Goal: Task Accomplishment & Management: Use online tool/utility

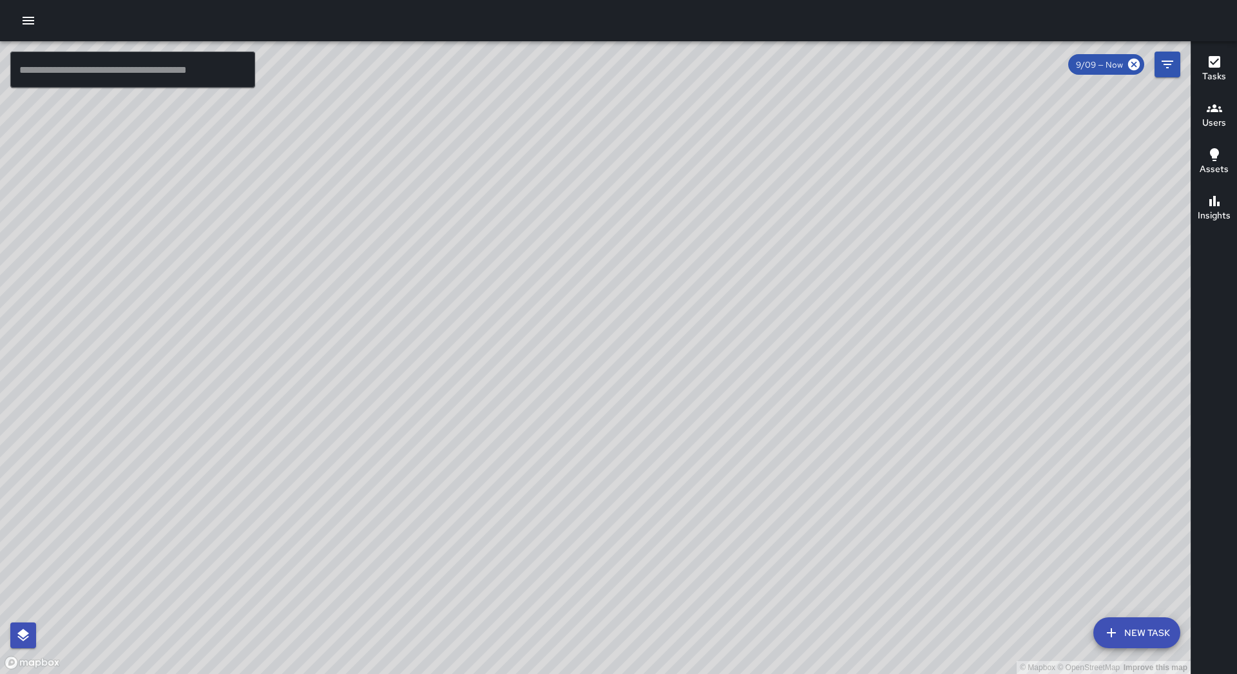
click at [22, 21] on icon "button" at bounding box center [28, 20] width 15 height 15
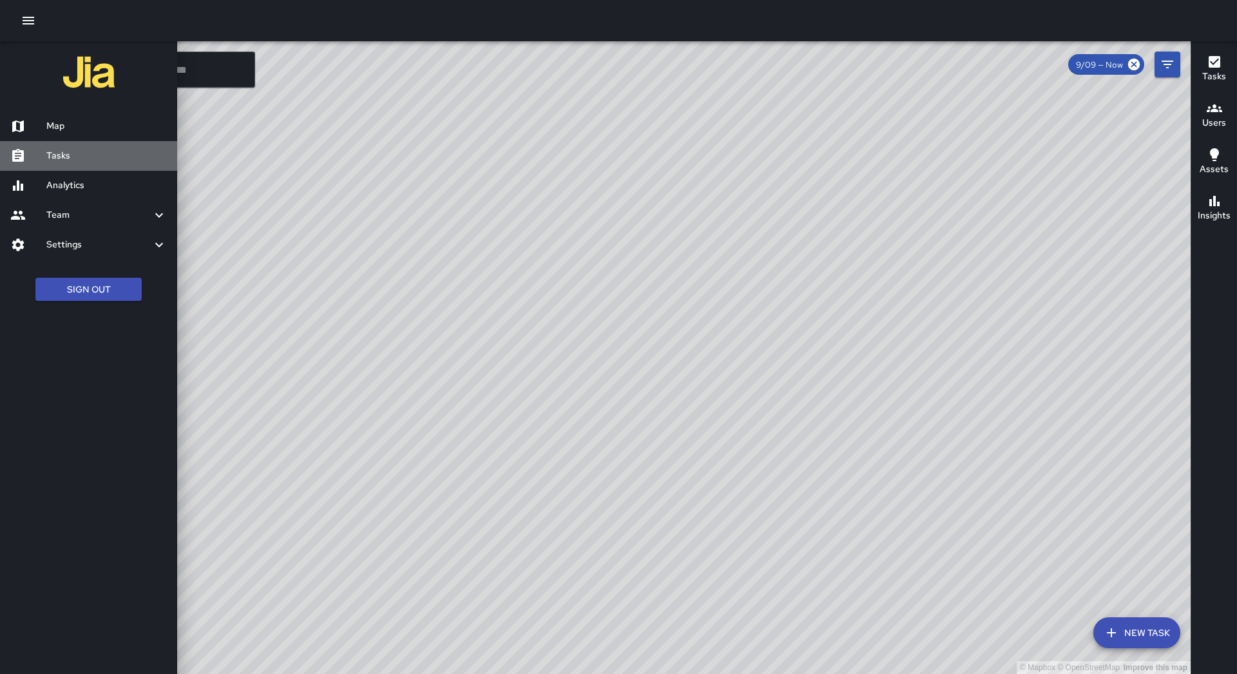
click at [96, 162] on h6 "Tasks" at bounding box center [106, 156] width 120 height 14
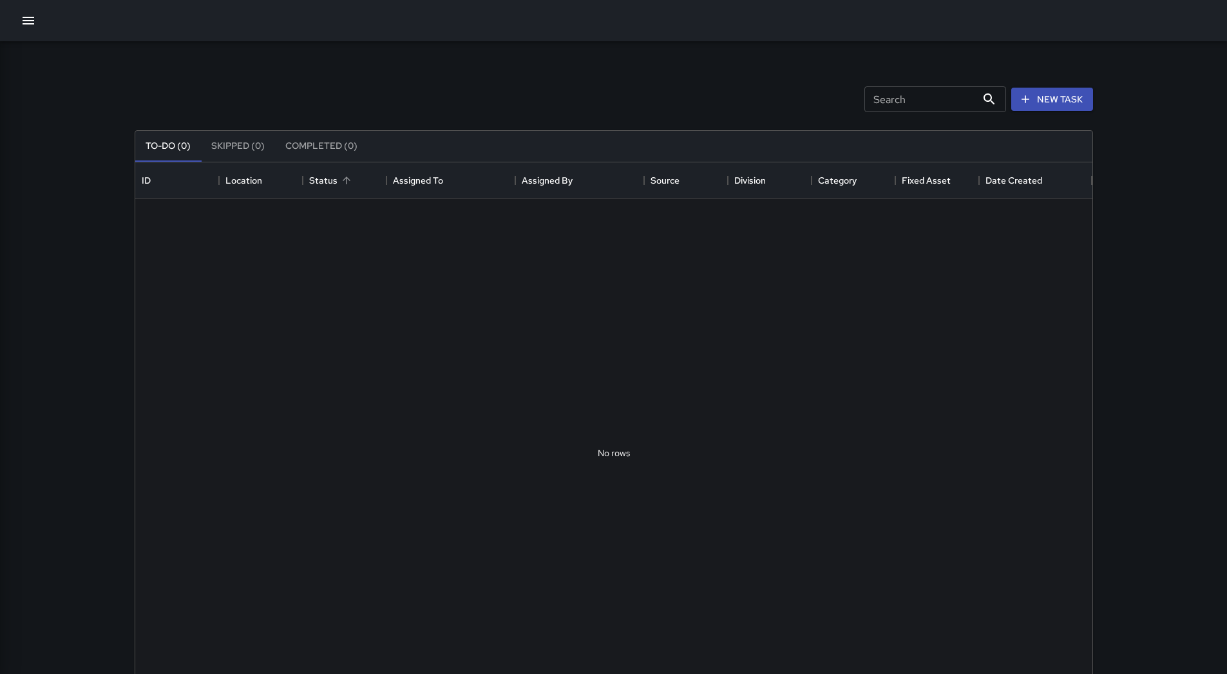
scroll to position [536, 947]
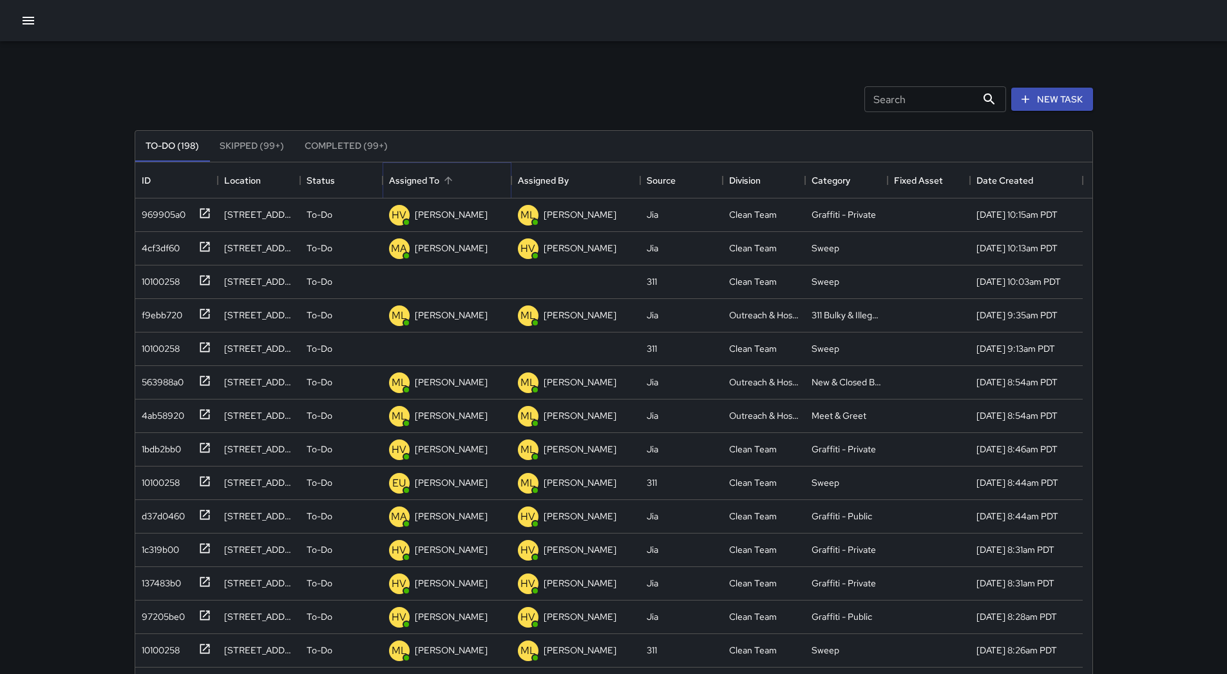
click at [446, 182] on icon "Sort" at bounding box center [448, 181] width 12 height 12
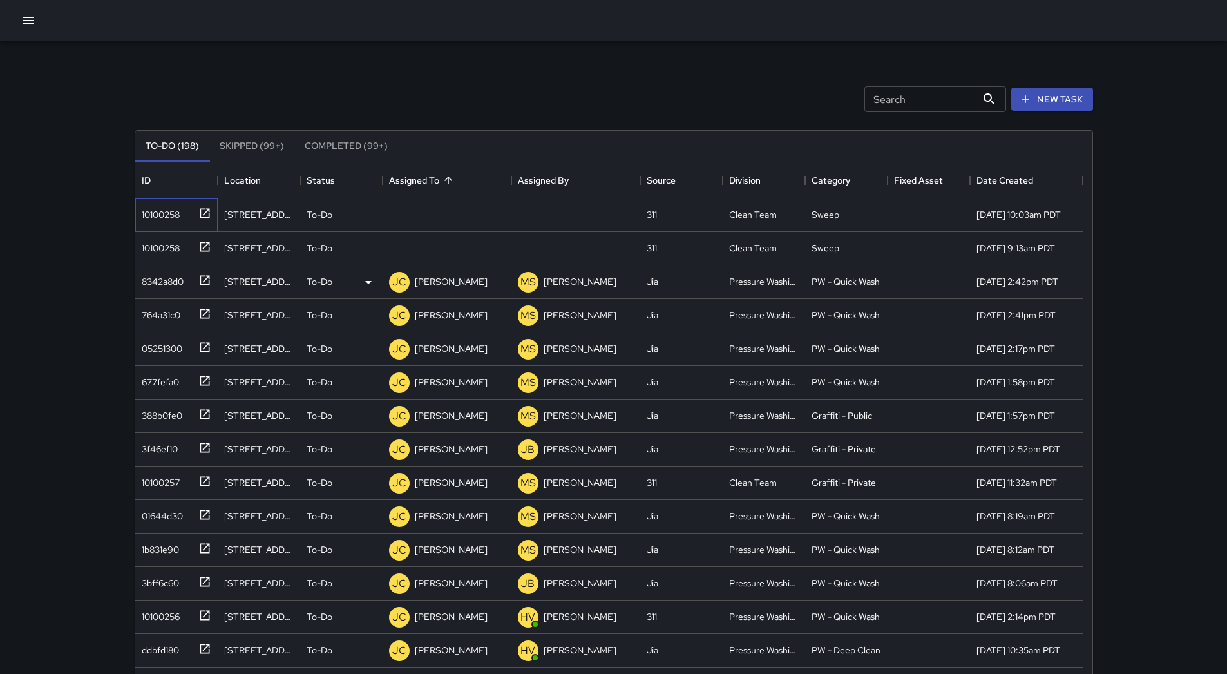
click at [155, 218] on div "10100258" at bounding box center [158, 212] width 43 height 18
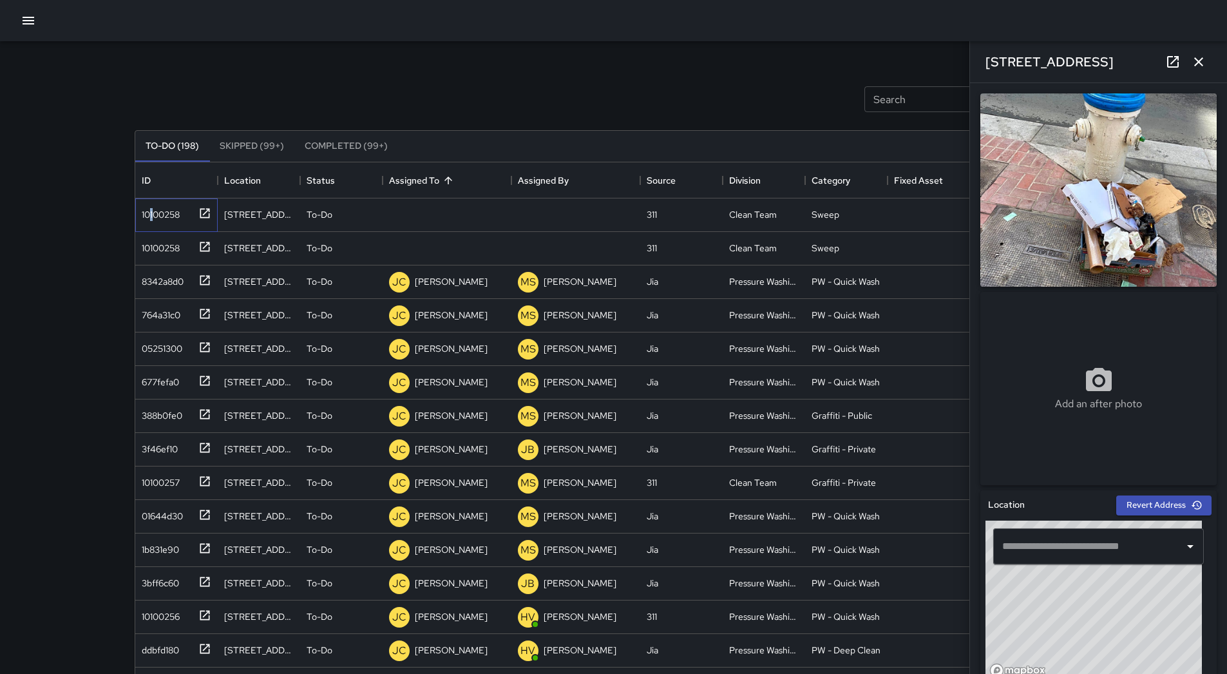
type input "**********"
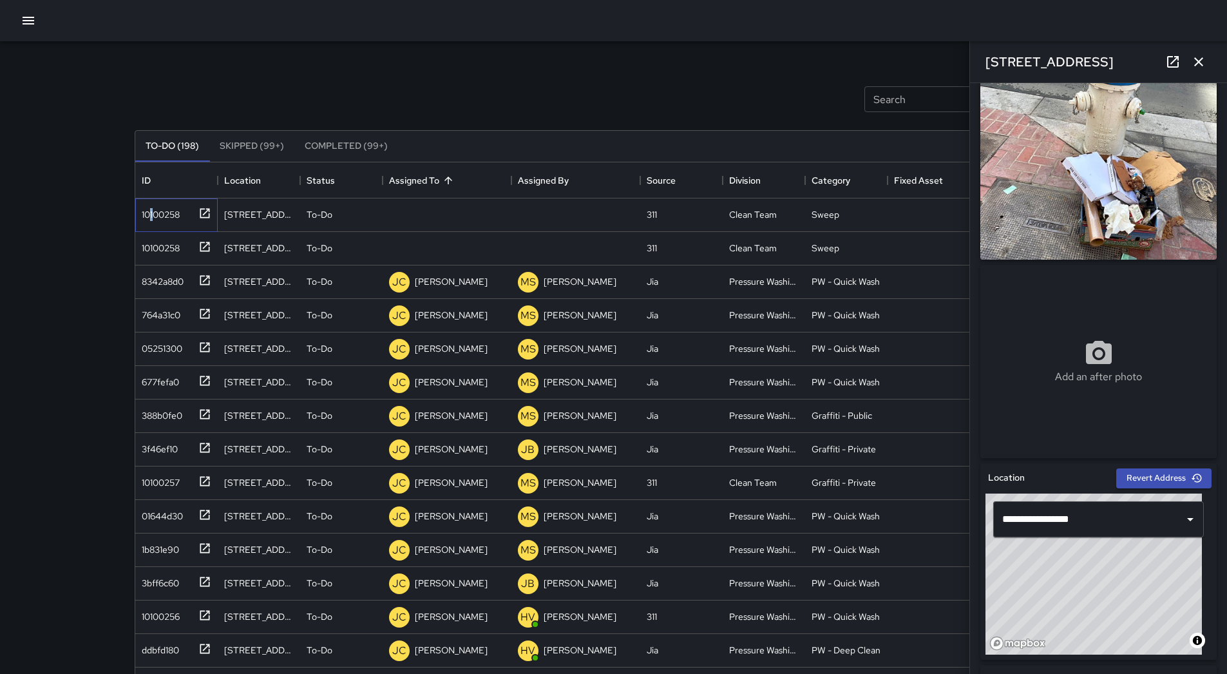
scroll to position [0, 0]
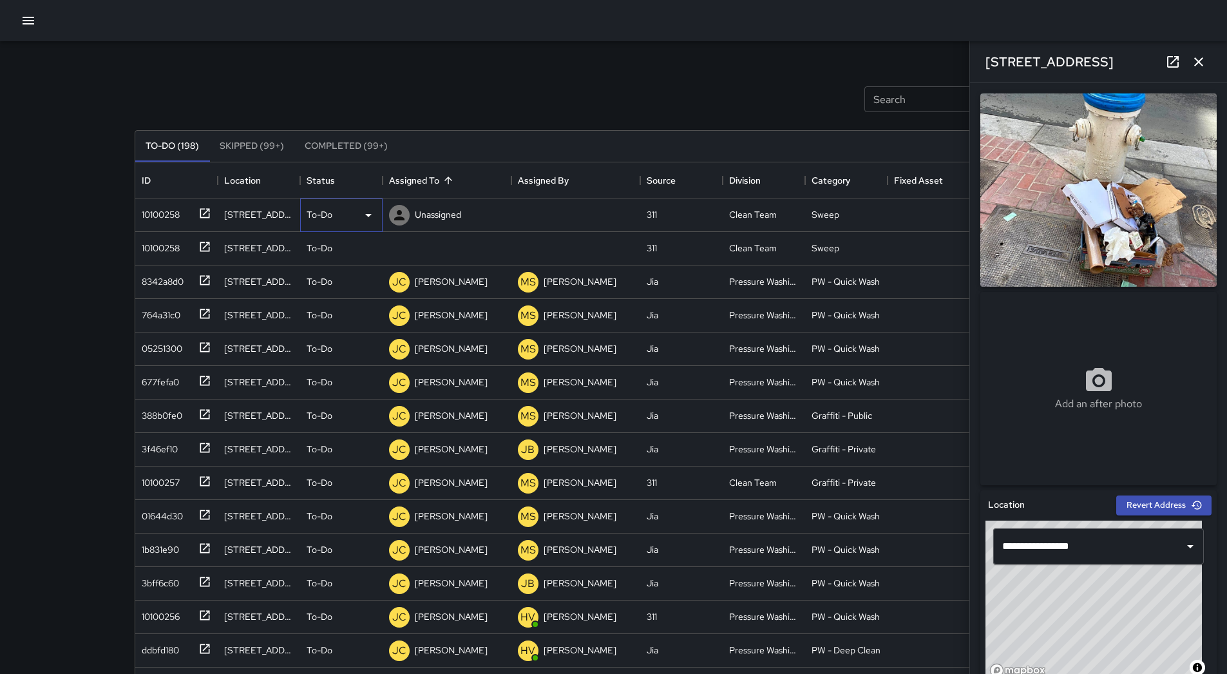
click at [357, 223] on div "To-Do" at bounding box center [341, 214] width 82 height 33
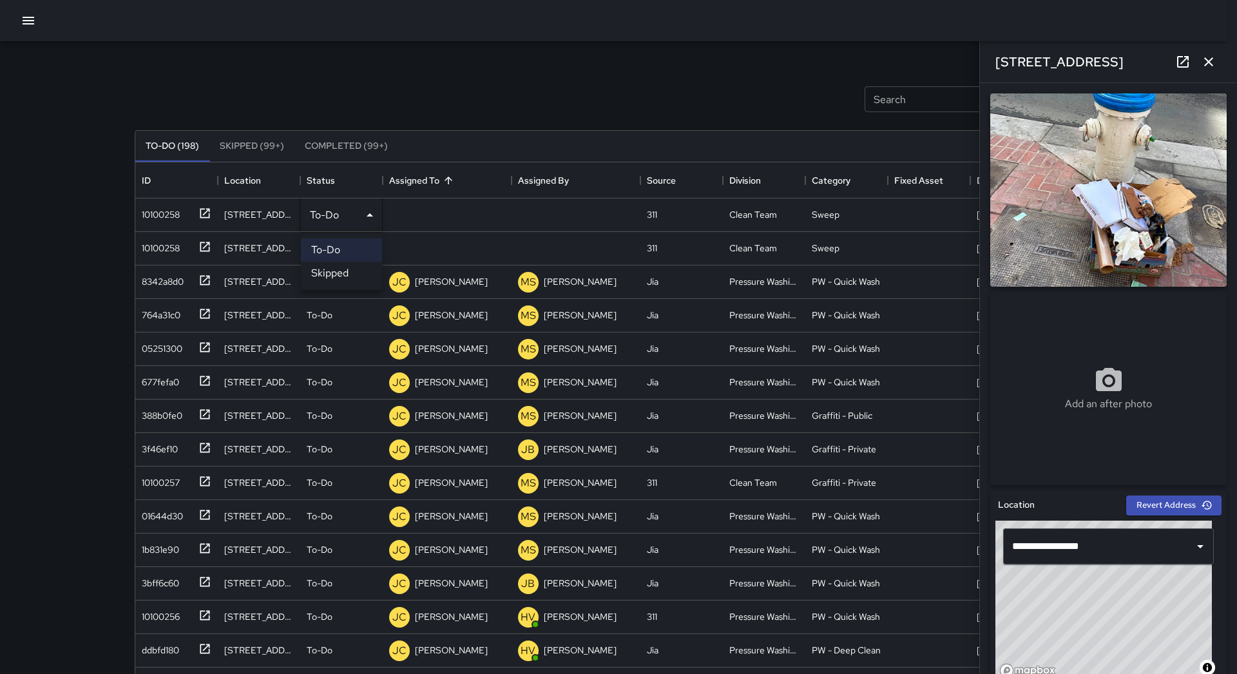
click at [344, 274] on li "Skipped" at bounding box center [341, 273] width 81 height 23
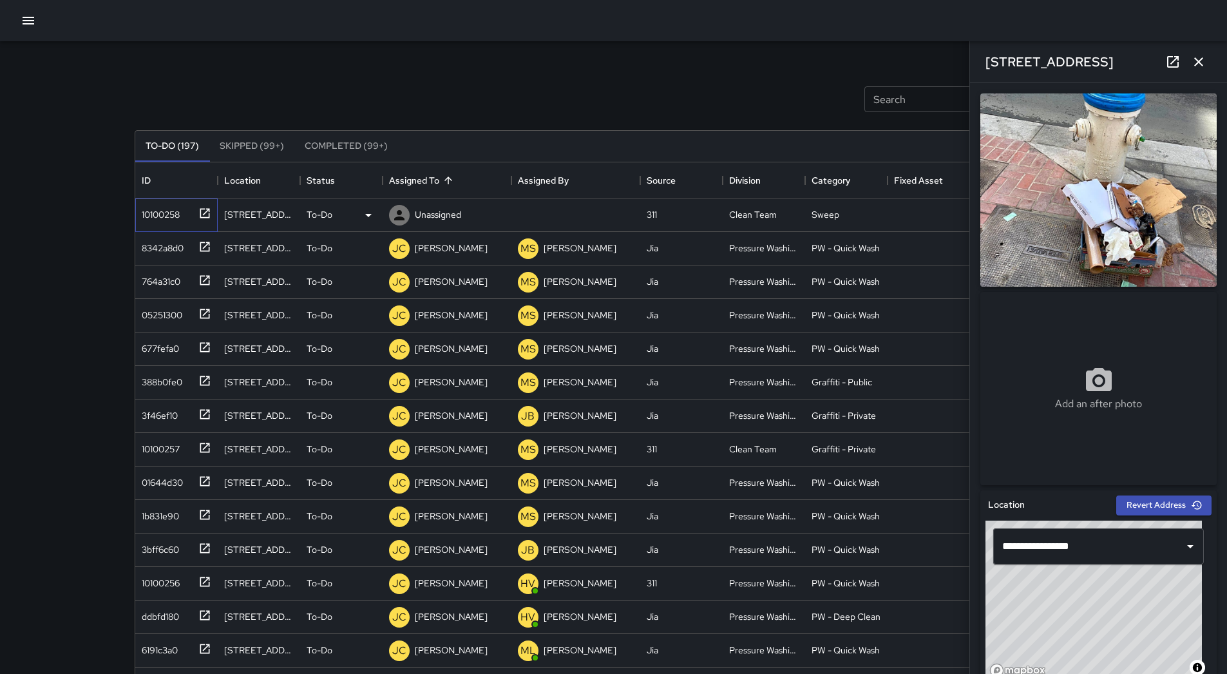
click at [173, 221] on div "10100258" at bounding box center [158, 212] width 43 height 18
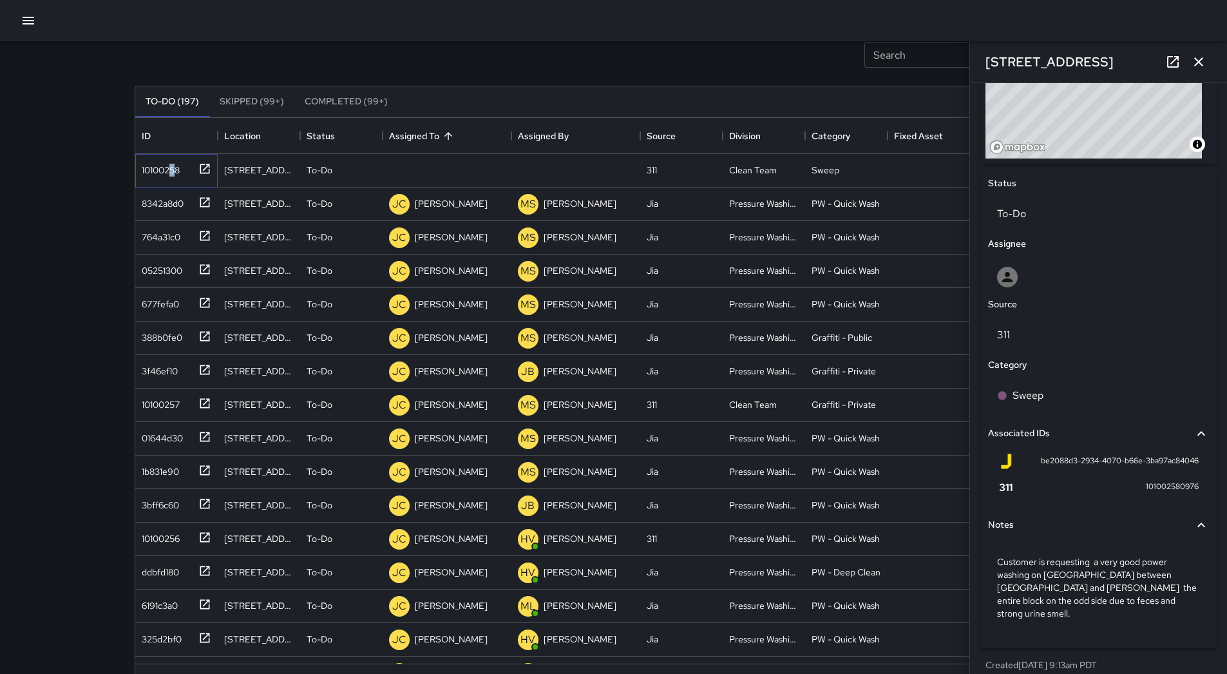
scroll to position [87, 0]
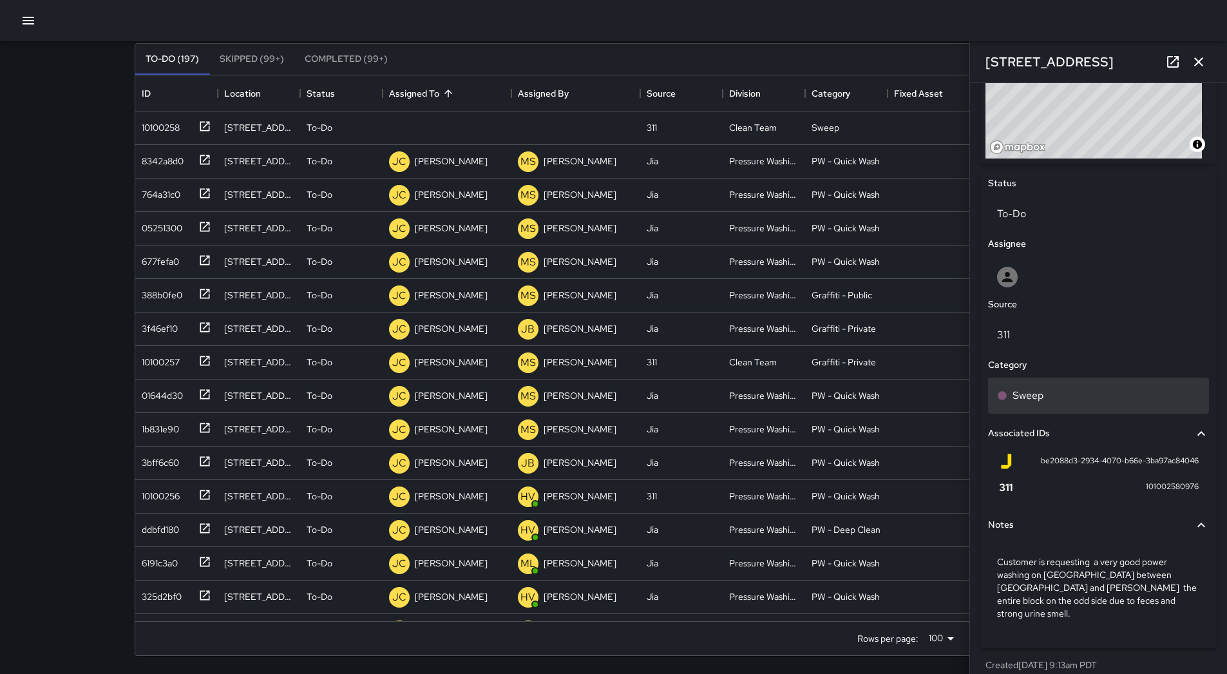
click at [1068, 392] on div "Sweep" at bounding box center [1098, 395] width 203 height 15
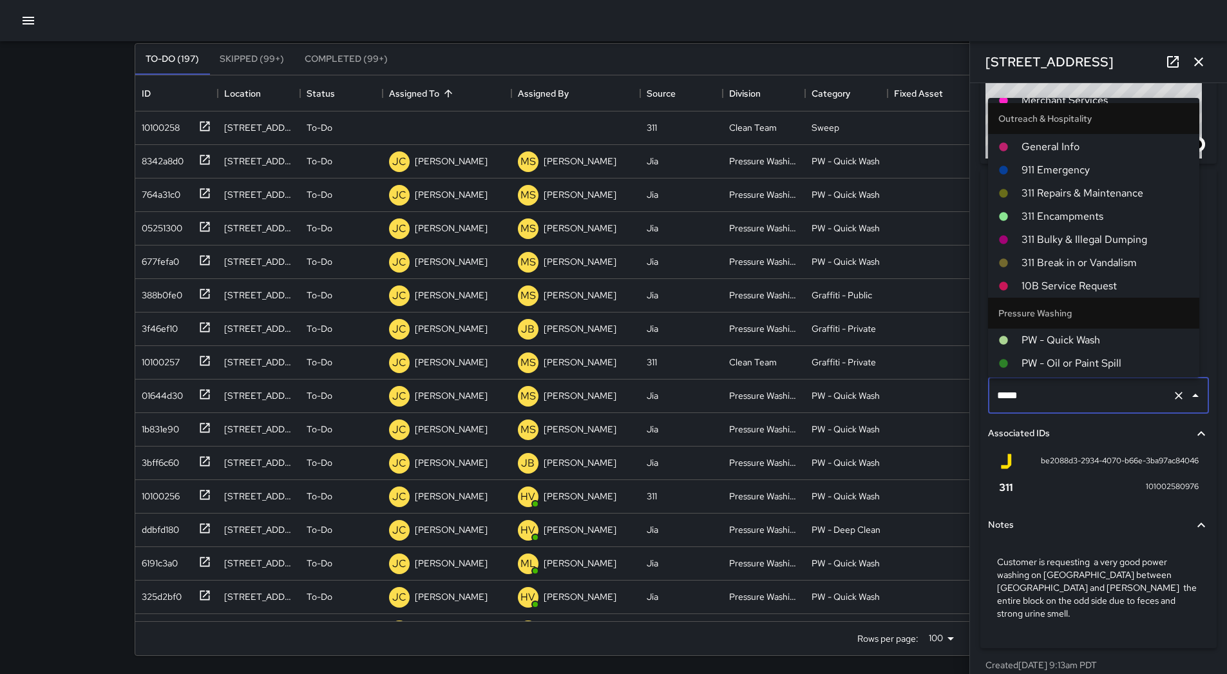
scroll to position [1060, 0]
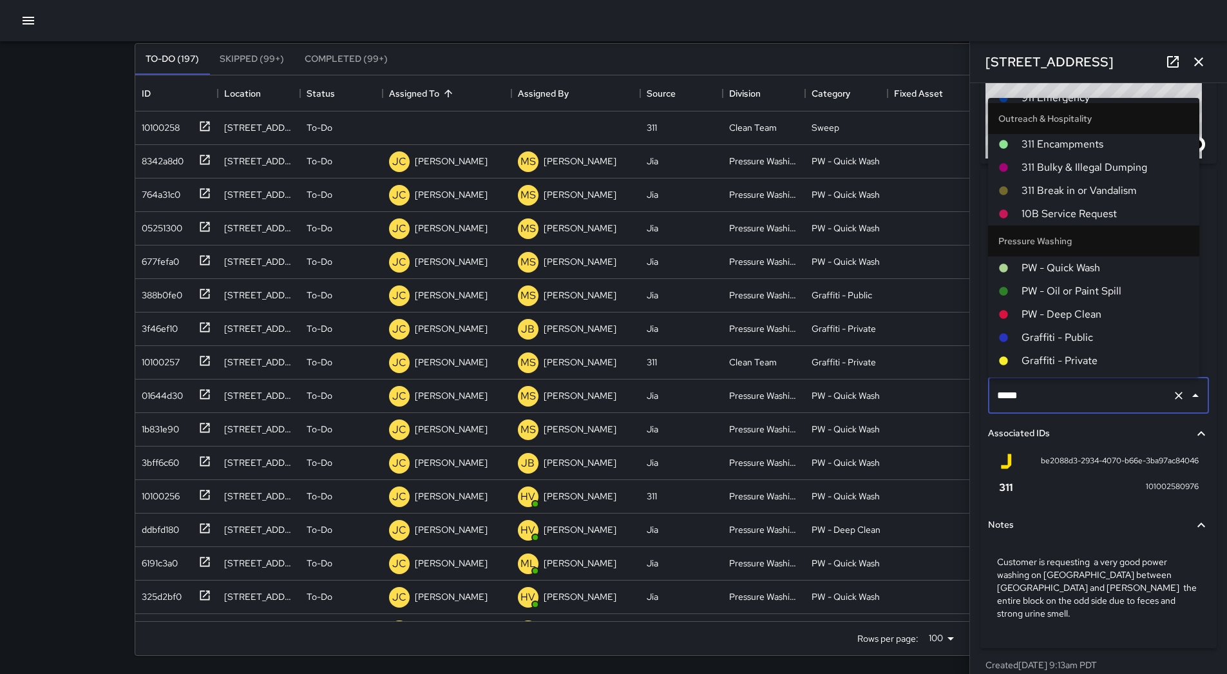
click at [1092, 274] on span "PW - Quick Wash" at bounding box center [1105, 267] width 167 height 15
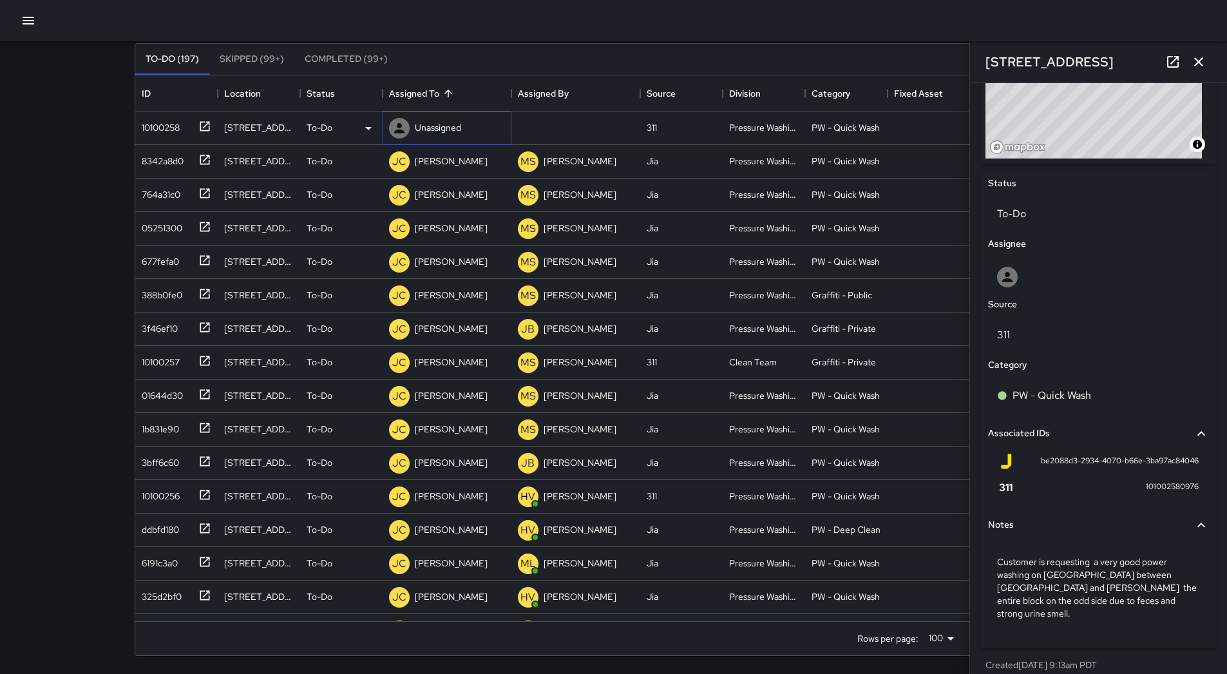
click at [447, 122] on p "Unassigned" at bounding box center [438, 127] width 46 height 13
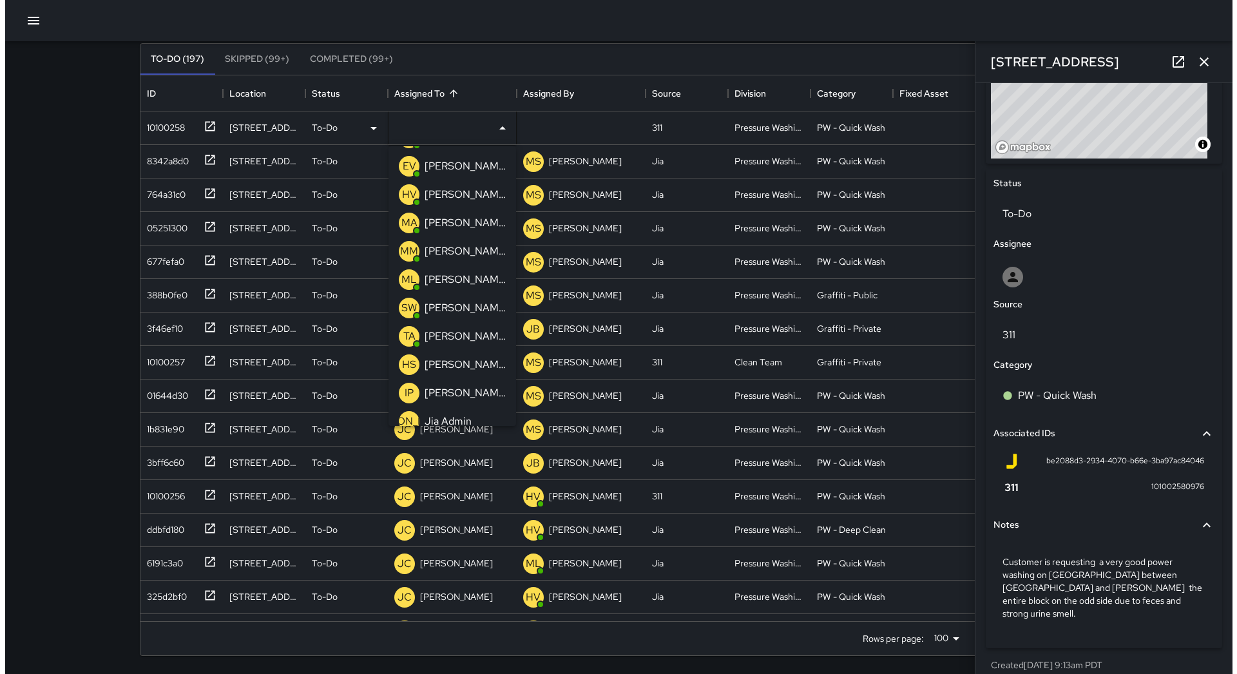
scroll to position [129, 0]
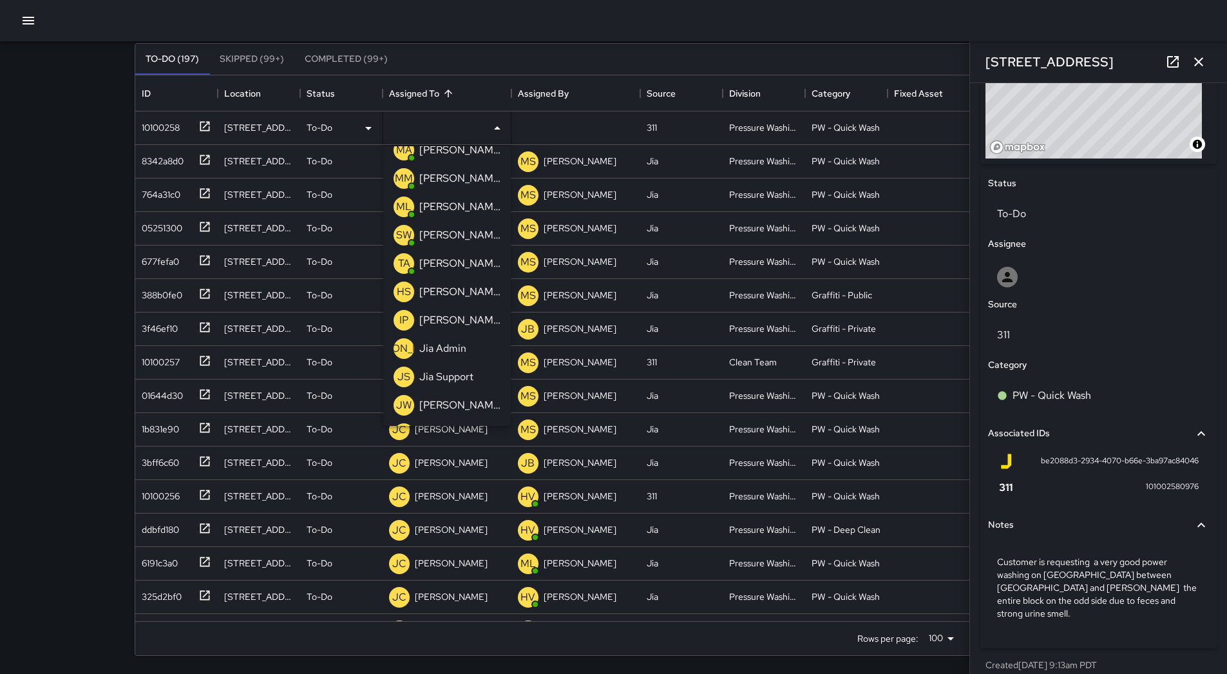
click at [468, 231] on p "[PERSON_NAME] Weekly" at bounding box center [459, 234] width 81 height 15
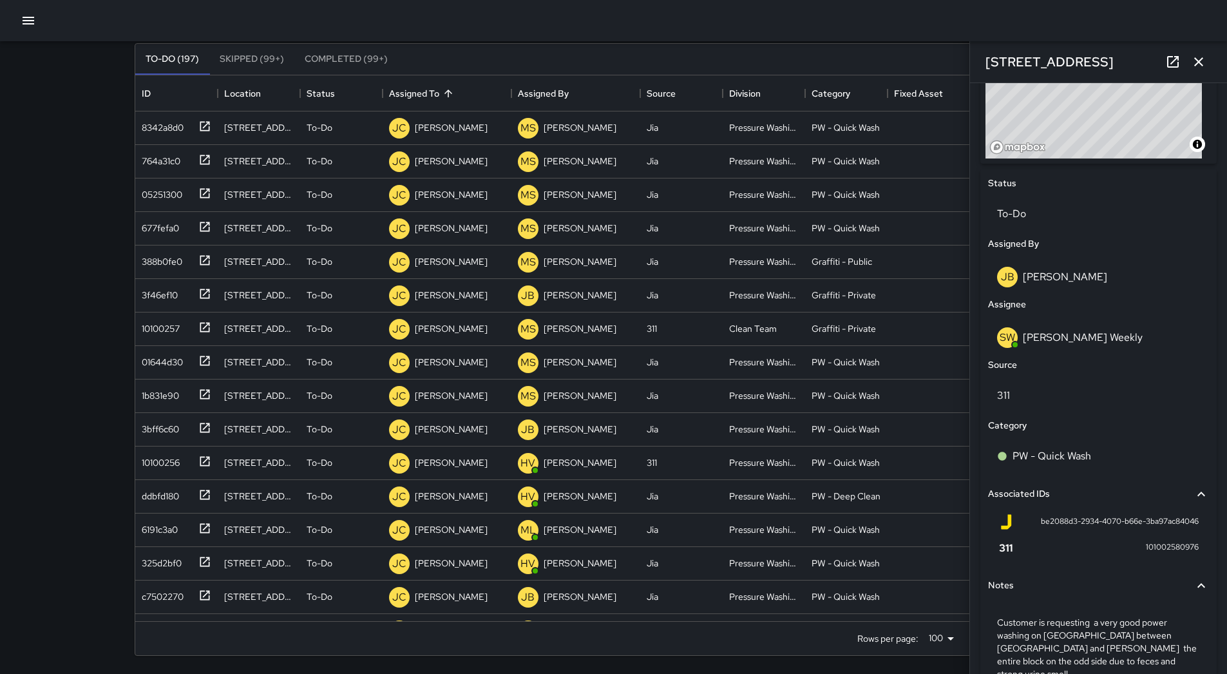
click at [25, 21] on icon "button" at bounding box center [29, 21] width 12 height 8
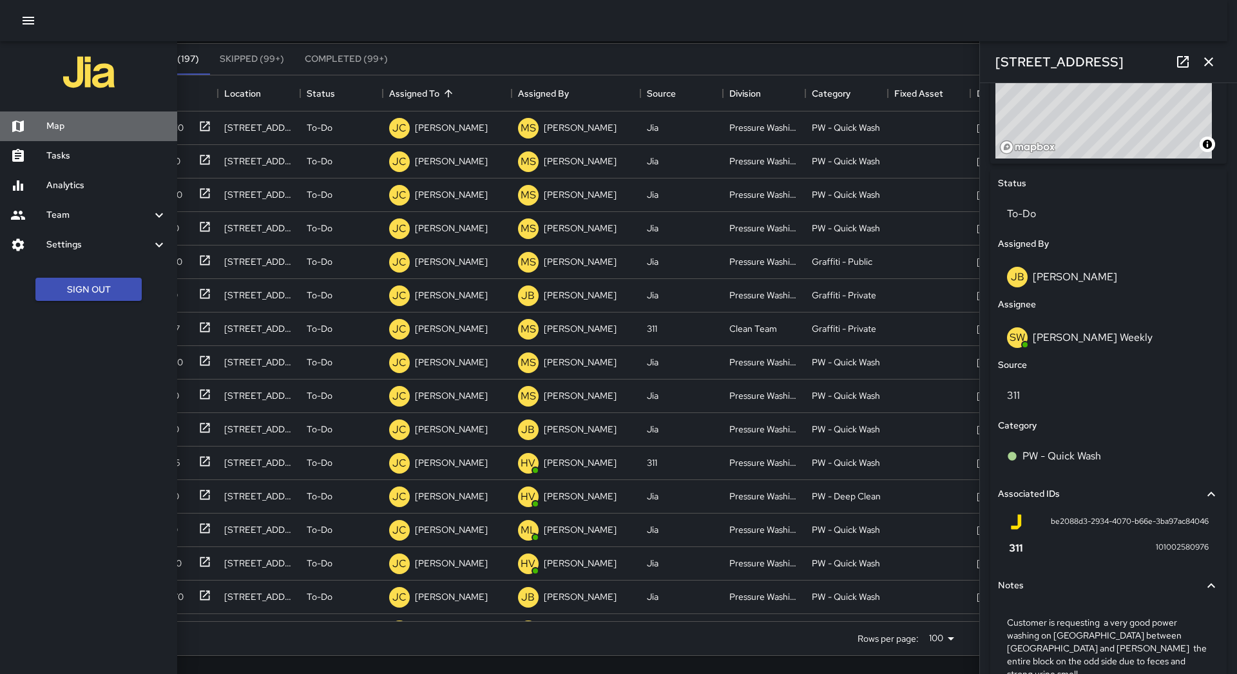
click at [71, 121] on h6 "Map" at bounding box center [106, 126] width 120 height 14
